Goal: Information Seeking & Learning: Learn about a topic

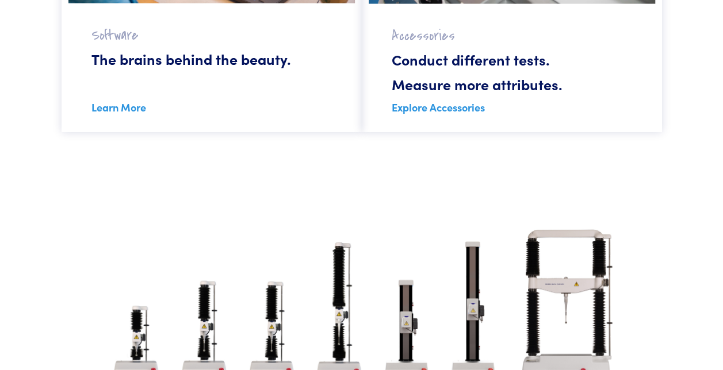
scroll to position [1150, 0]
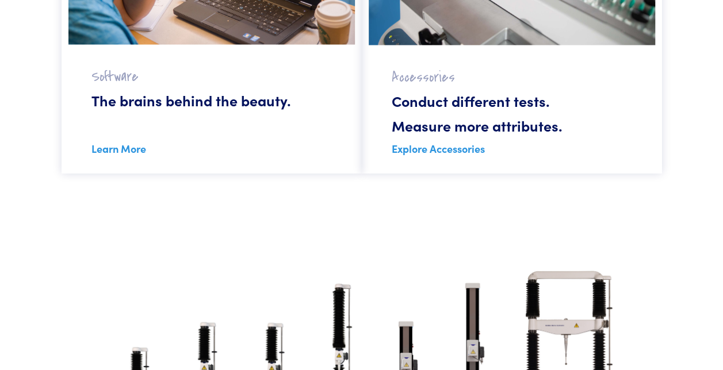
click at [410, 147] on link "Explore Accessories" at bounding box center [437, 148] width 93 height 14
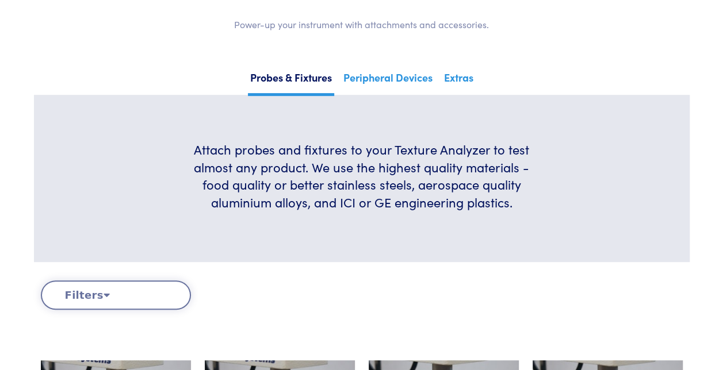
scroll to position [172, 0]
click at [417, 79] on link "Peripheral Devices" at bounding box center [388, 80] width 94 height 25
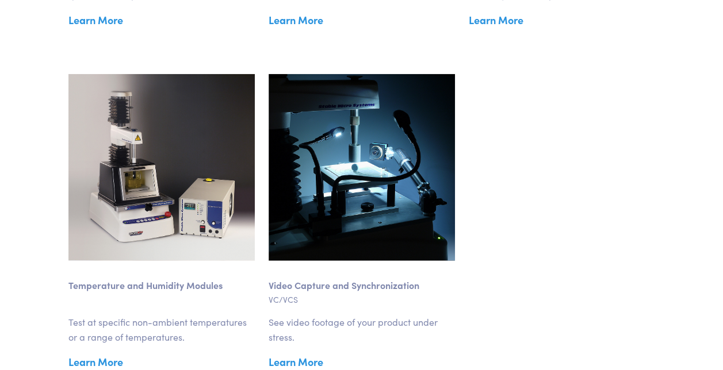
scroll to position [1552, 0]
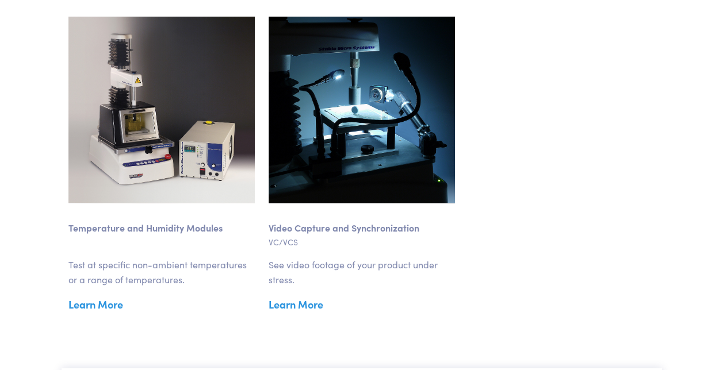
click at [101, 308] on link "Learn More" at bounding box center [161, 304] width 186 height 17
